Goal: Contribute content

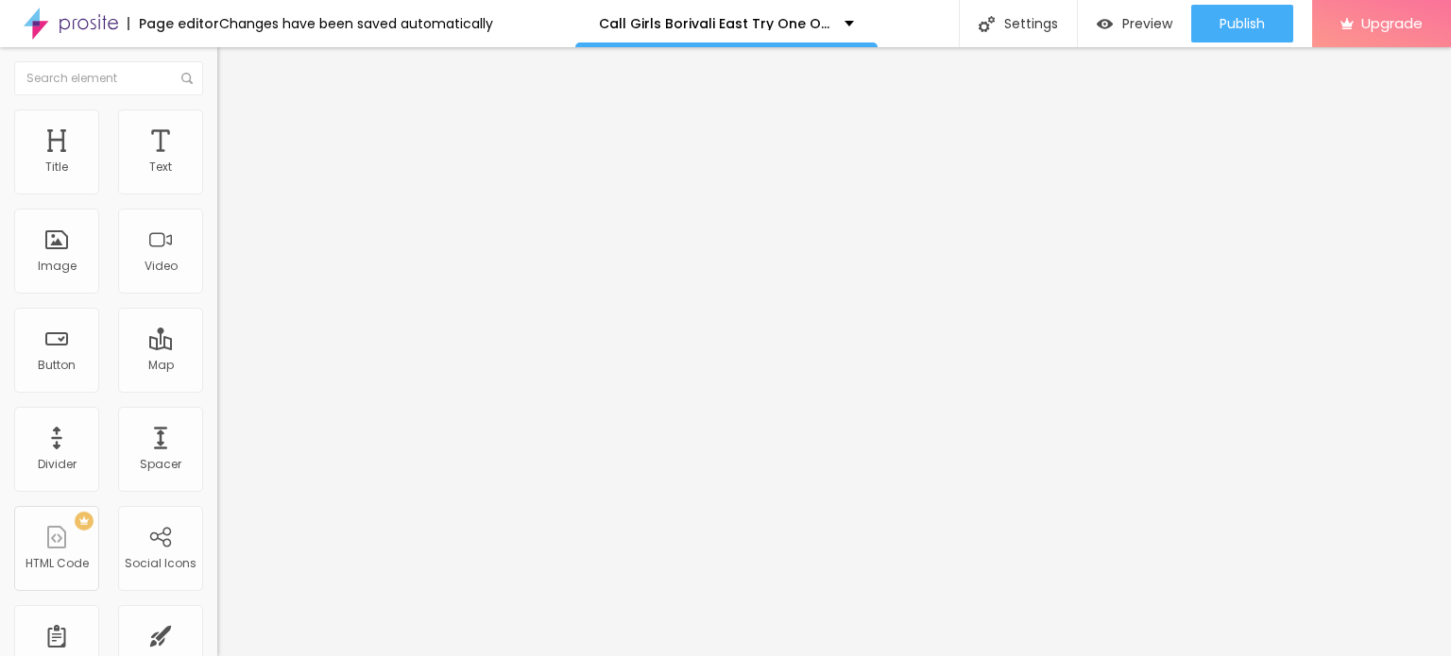
click at [217, 162] on span "Change image" at bounding box center [267, 154] width 101 height 16
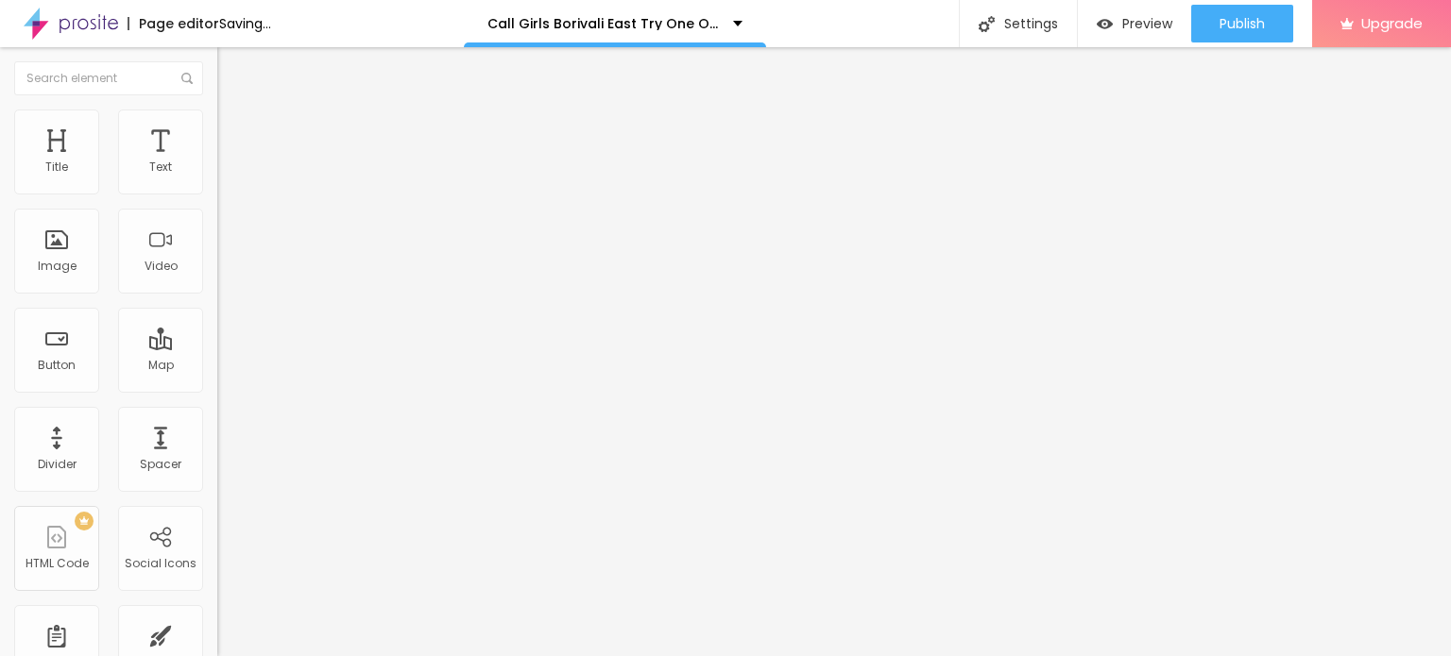
click at [217, 162] on span "Add image" at bounding box center [255, 154] width 77 height 16
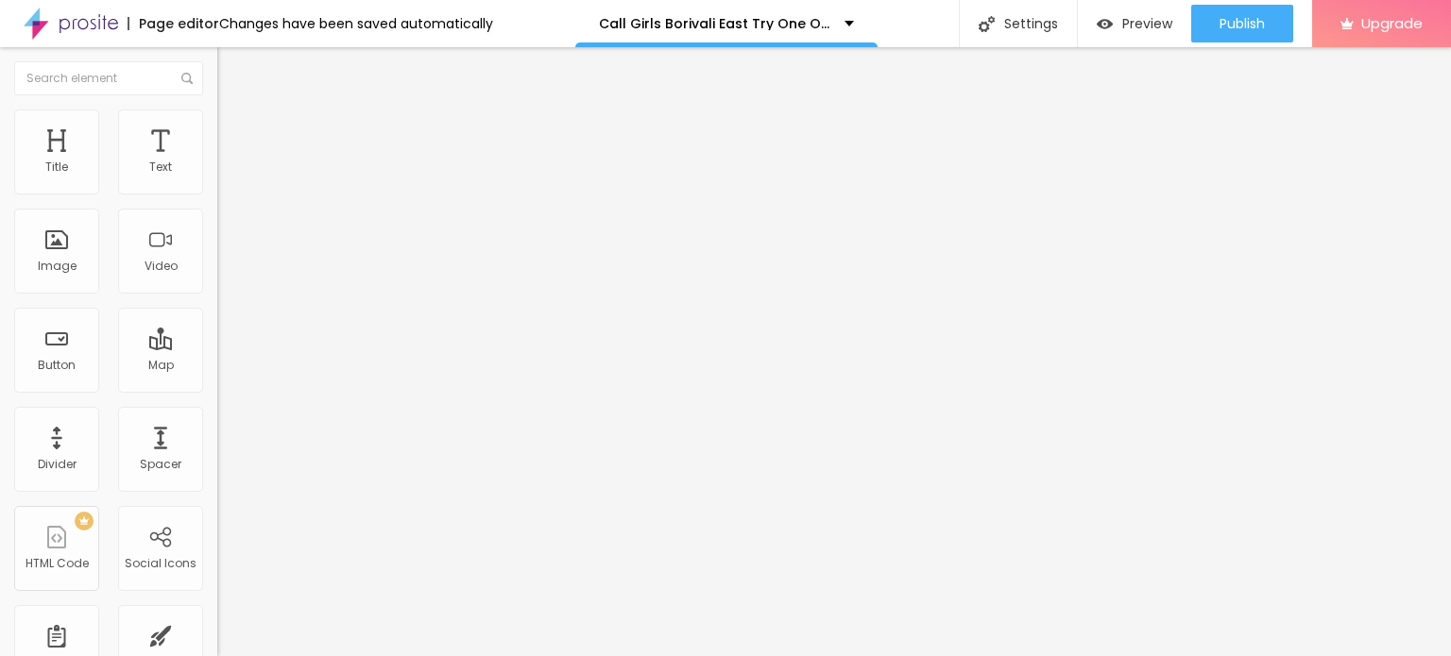
click at [217, 405] on div "URL https://" at bounding box center [325, 382] width 217 height 46
click at [217, 386] on input "https://" at bounding box center [330, 379] width 227 height 19
paste input "www.dipikamumbai.com/independent-escorts-service-mumbai.html"
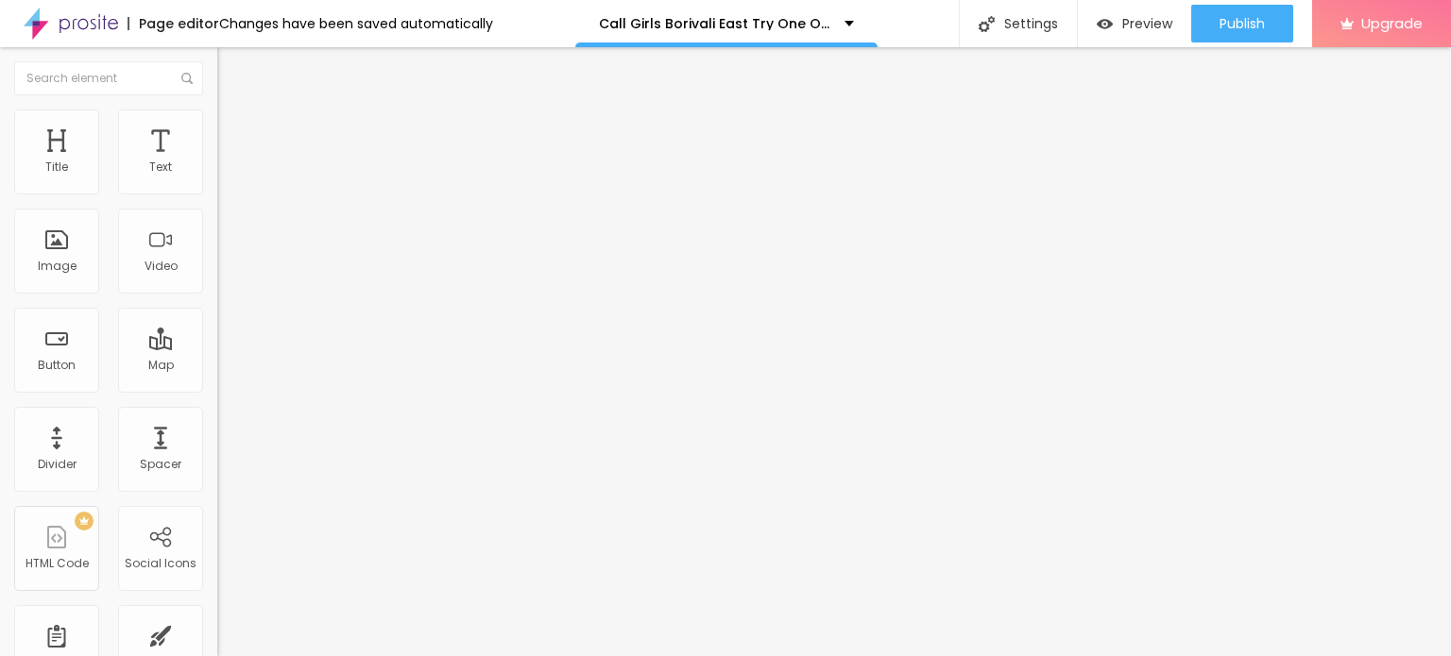
scroll to position [0, 270]
type input "https://www.dipikamumbai.com/independent-escorts-service-mumbai.html"
click at [217, 178] on input "Click me" at bounding box center [330, 168] width 227 height 19
paste input "Booking Number: ☎ 9967276815"
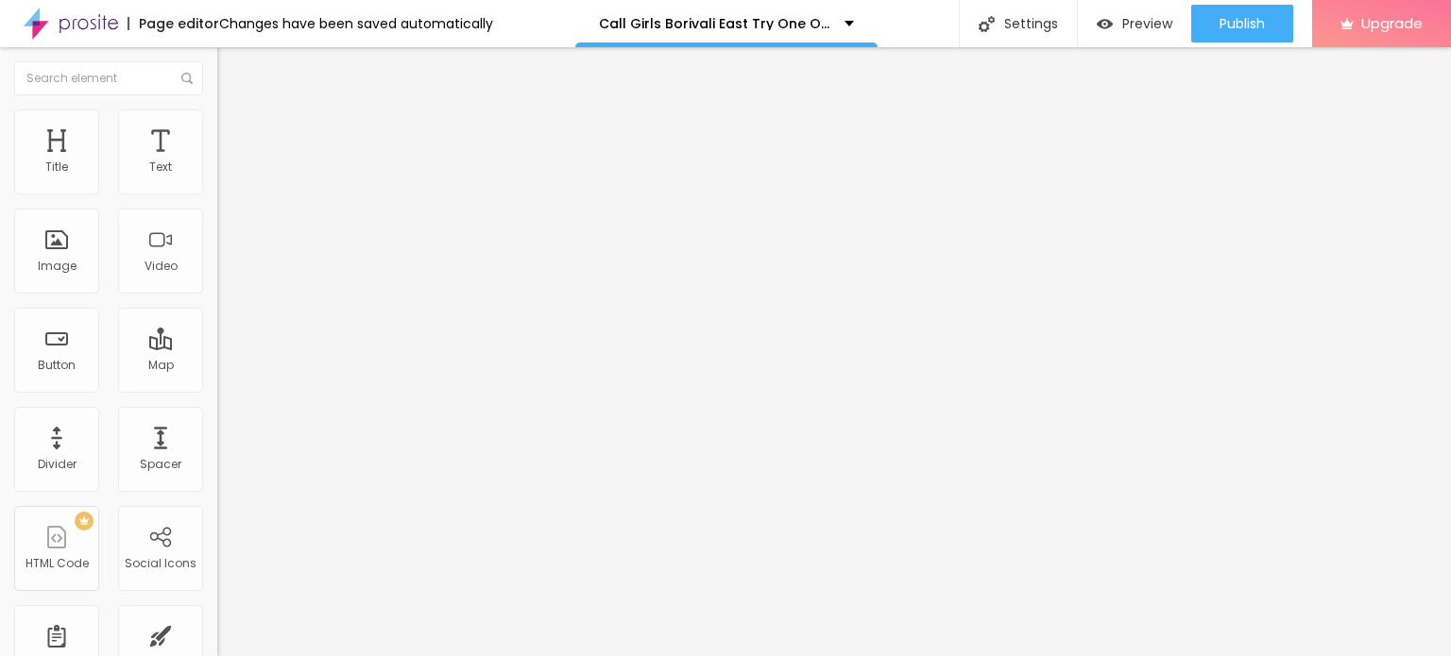
scroll to position [0, 13]
type input "Booking Number: ☎ 9967276815"
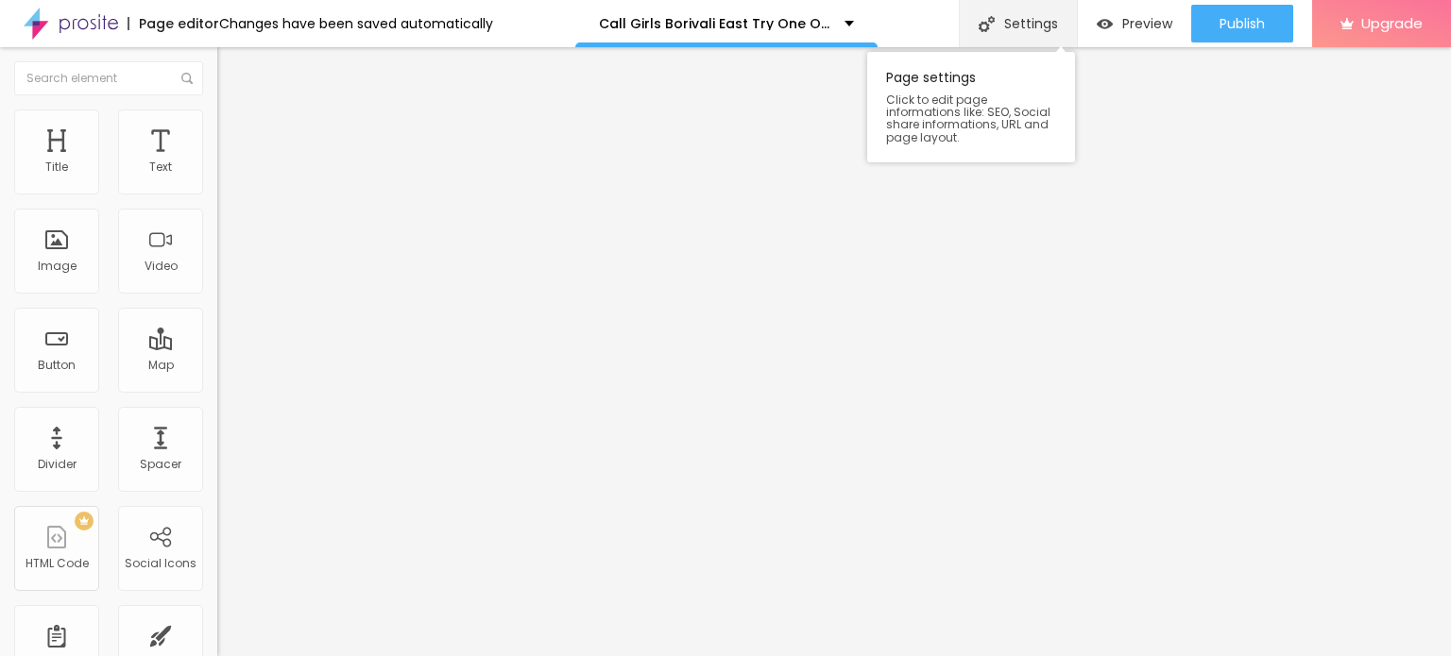
click at [1016, 26] on div "Settings" at bounding box center [1018, 23] width 118 height 47
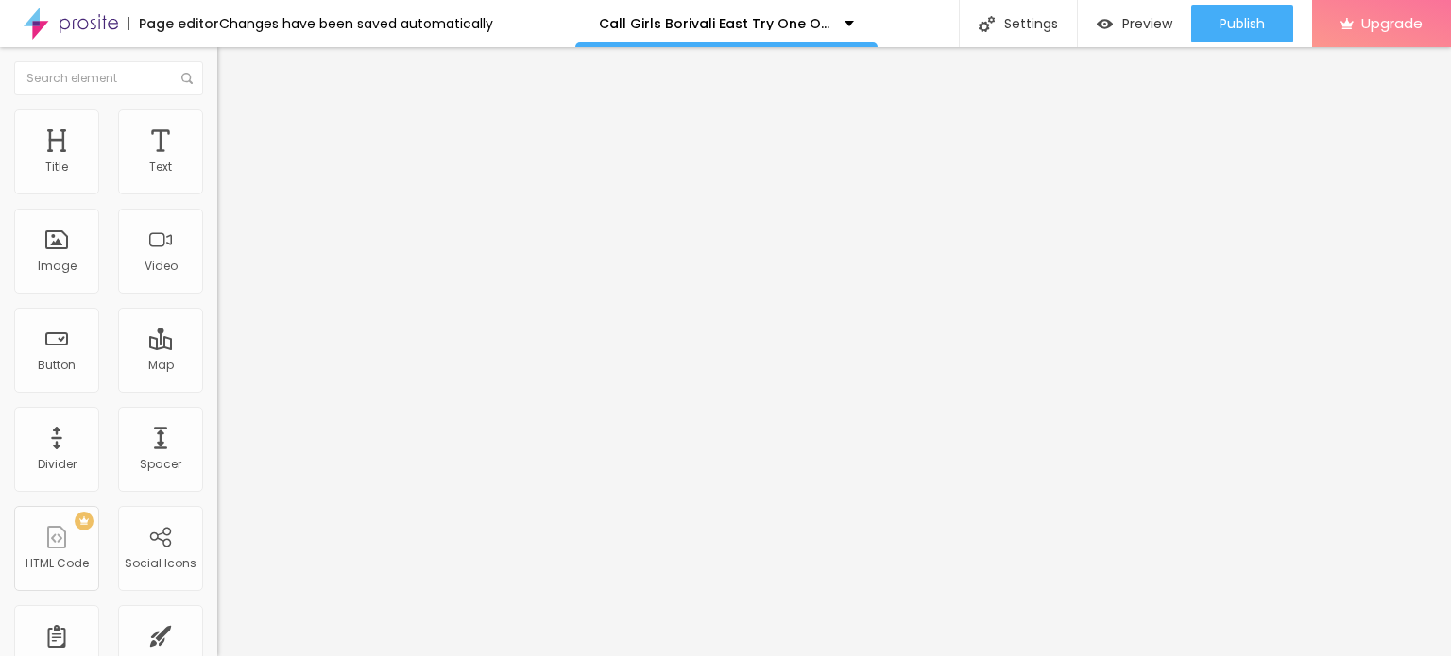
paste input "Call Girls Borivali East Try One Of The our Best Russian Mumbai Escorts"
type input "Call Girls Borivali East Try One Of The our Best Russian Mumbai Escorts"
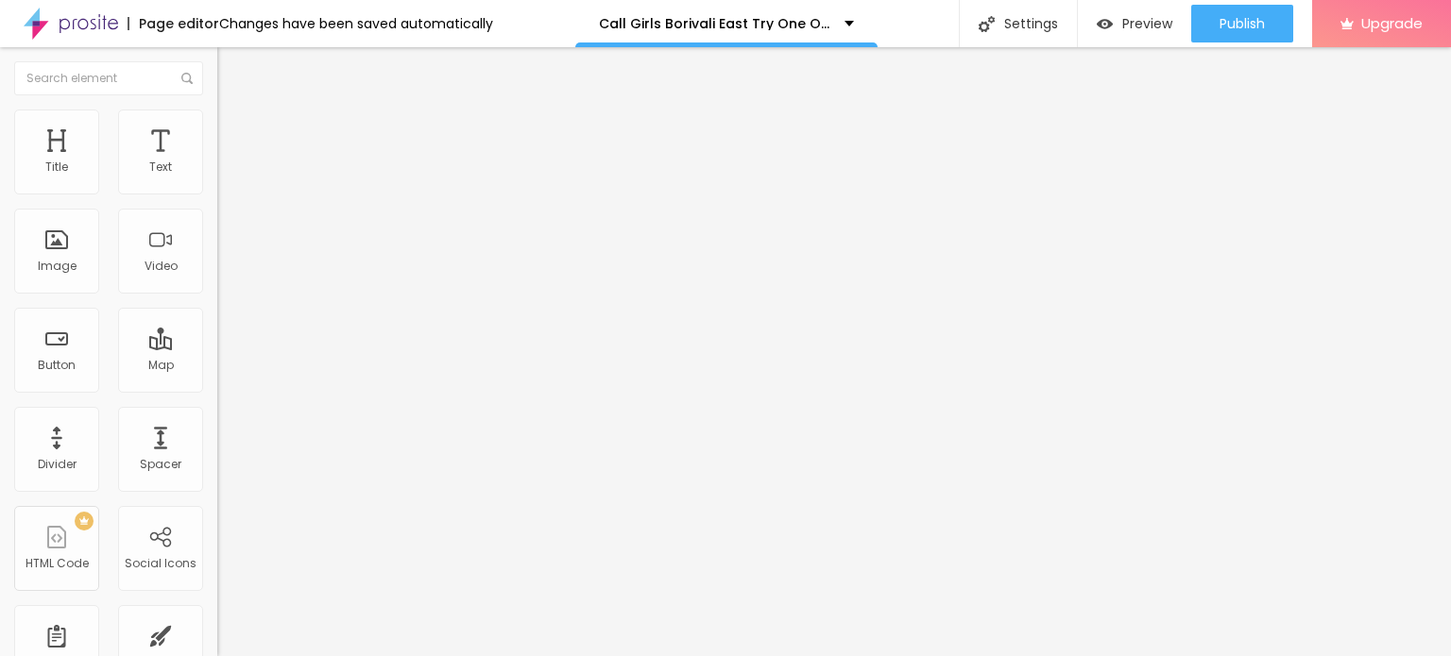
paste textarea "Call Girls Borivali East Try One Of The our Best Russian Mumbai Escorts"
paste textarea "You Can Also Contact For Nepali Call Girls in Mumbai, for Service Housewife,Cal…"
type textarea "Call Girls Borivali East Try One Of The our Best Russian Mumbai EscortsYou Can …"
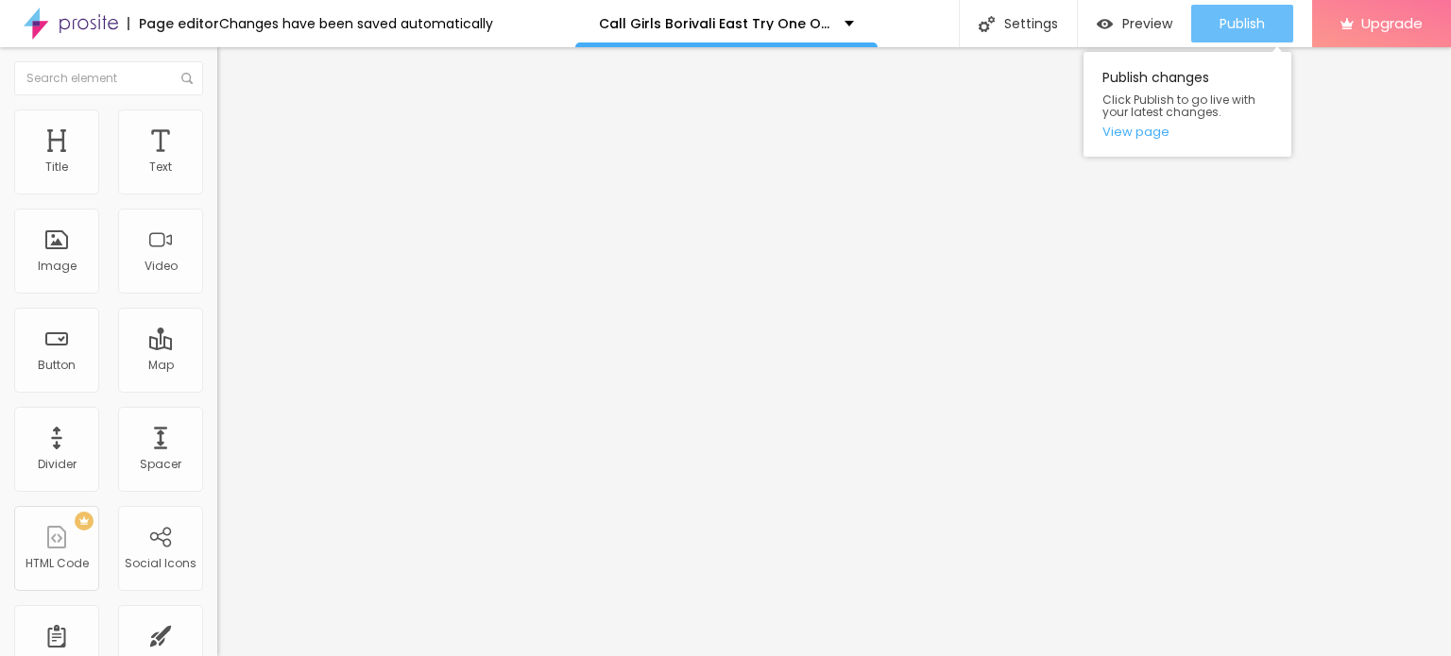
click at [1226, 26] on span "Publish" at bounding box center [1241, 23] width 45 height 15
click at [1143, 127] on link "View page" at bounding box center [1187, 132] width 170 height 12
